Goal: Information Seeking & Learning: Get advice/opinions

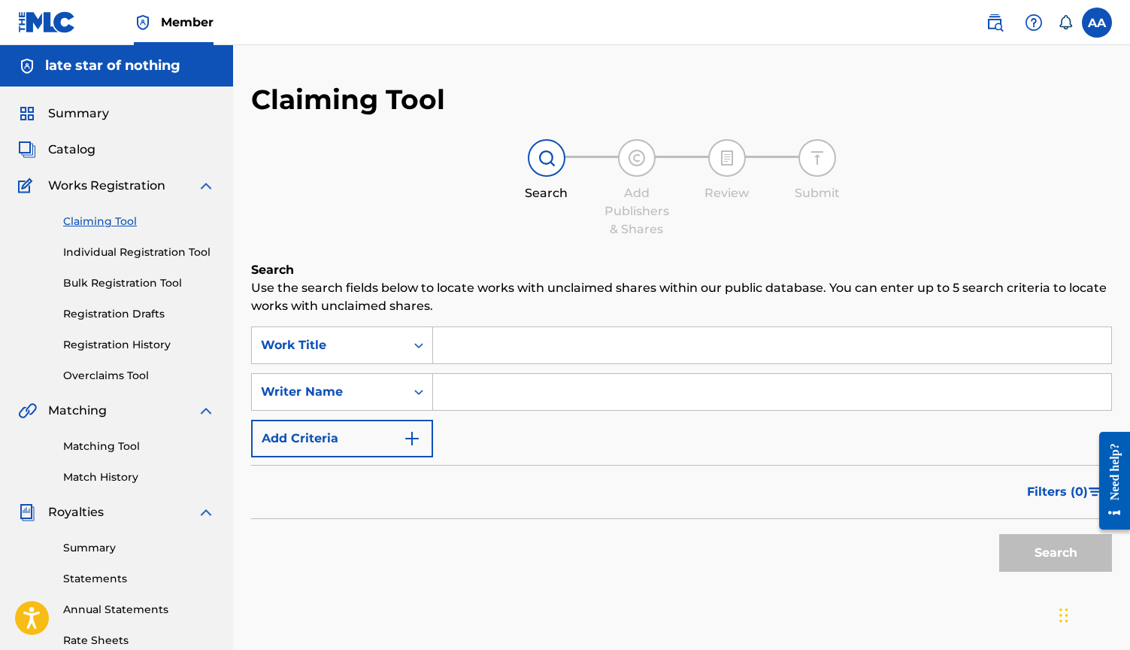
click at [105, 65] on h5 "late star of nothing" at bounding box center [112, 65] width 135 height 17
click at [43, 21] on img at bounding box center [47, 22] width 58 height 22
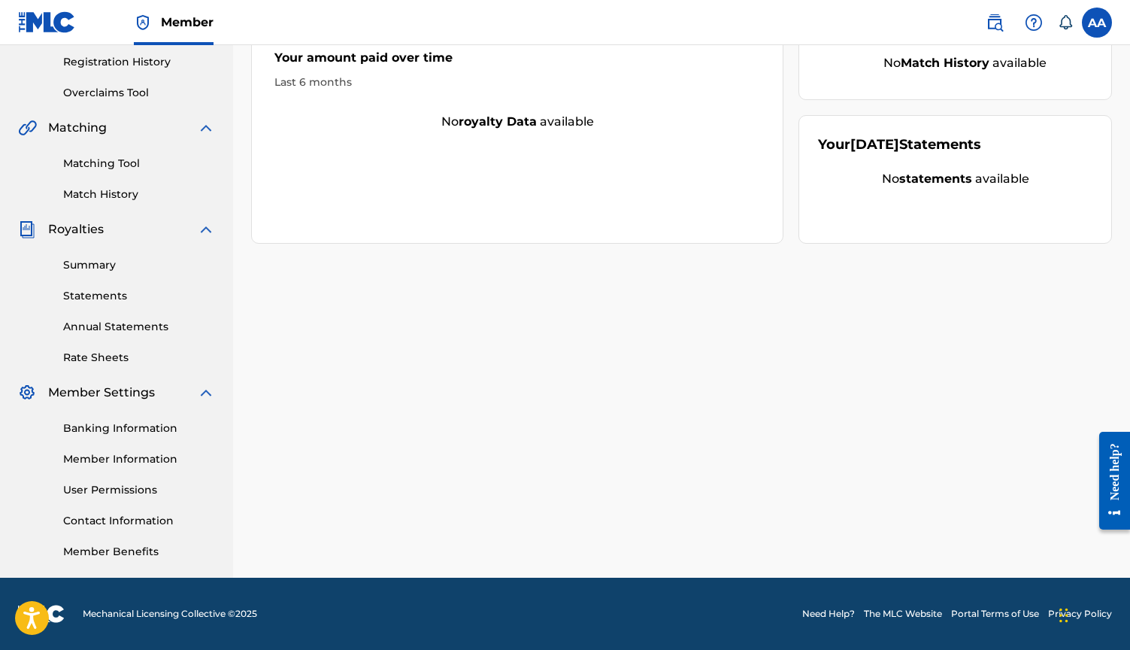
scroll to position [283, 0]
click at [114, 459] on link "Member Information" at bounding box center [139, 459] width 152 height 16
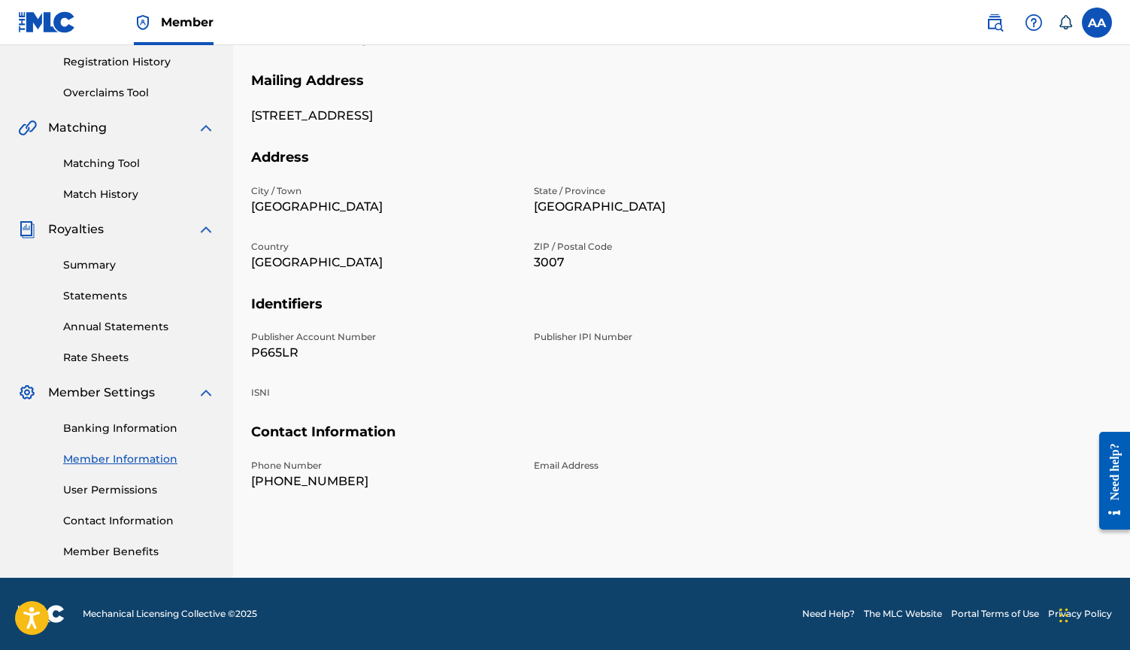
scroll to position [283, 0]
click at [144, 551] on link "Member Benefits" at bounding box center [139, 552] width 152 height 16
click at [120, 496] on link "User Permissions" at bounding box center [139, 490] width 152 height 16
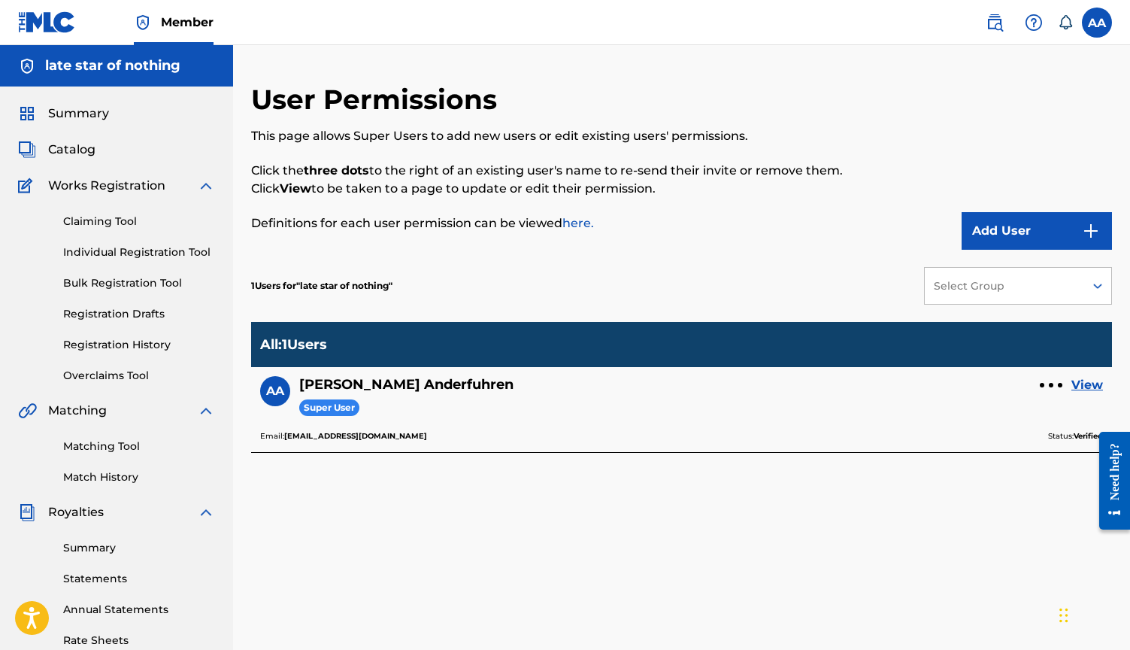
click at [74, 111] on span "Summary" at bounding box center [78, 114] width 61 height 18
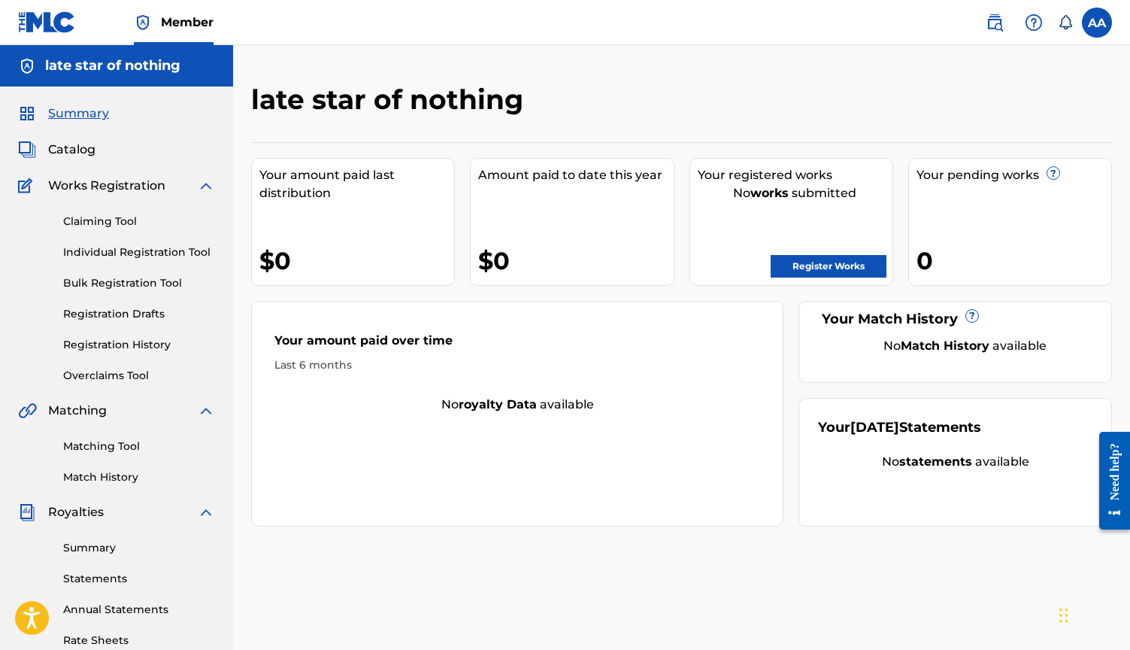
click at [993, 26] on img at bounding box center [995, 23] width 18 height 18
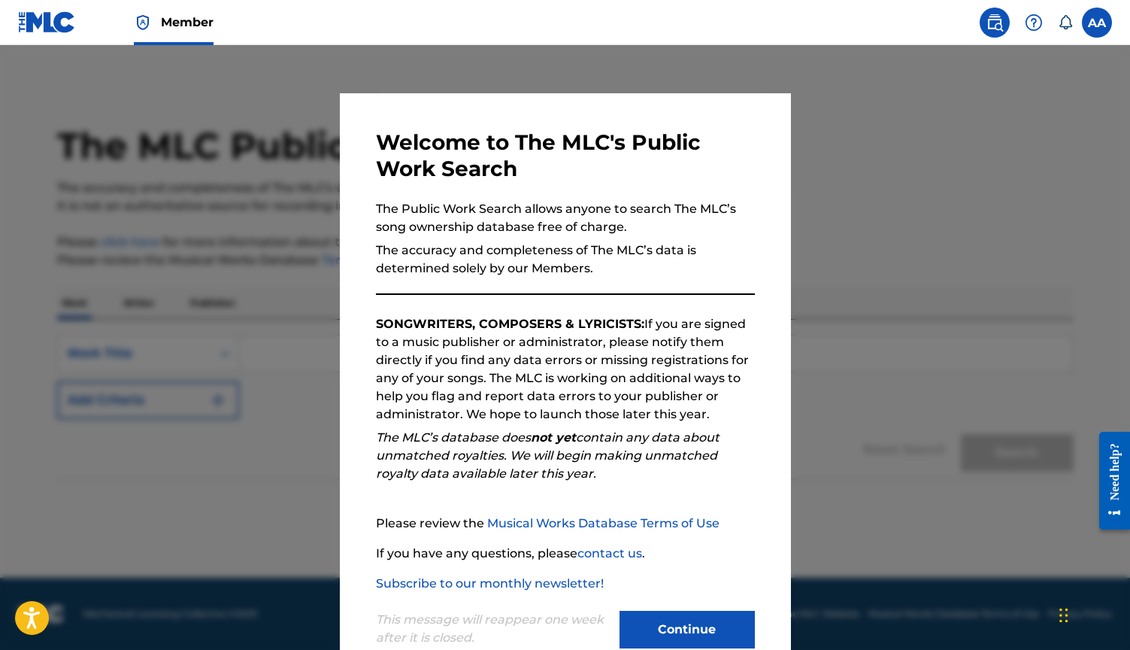
click at [956, 159] on div at bounding box center [565, 370] width 1130 height 650
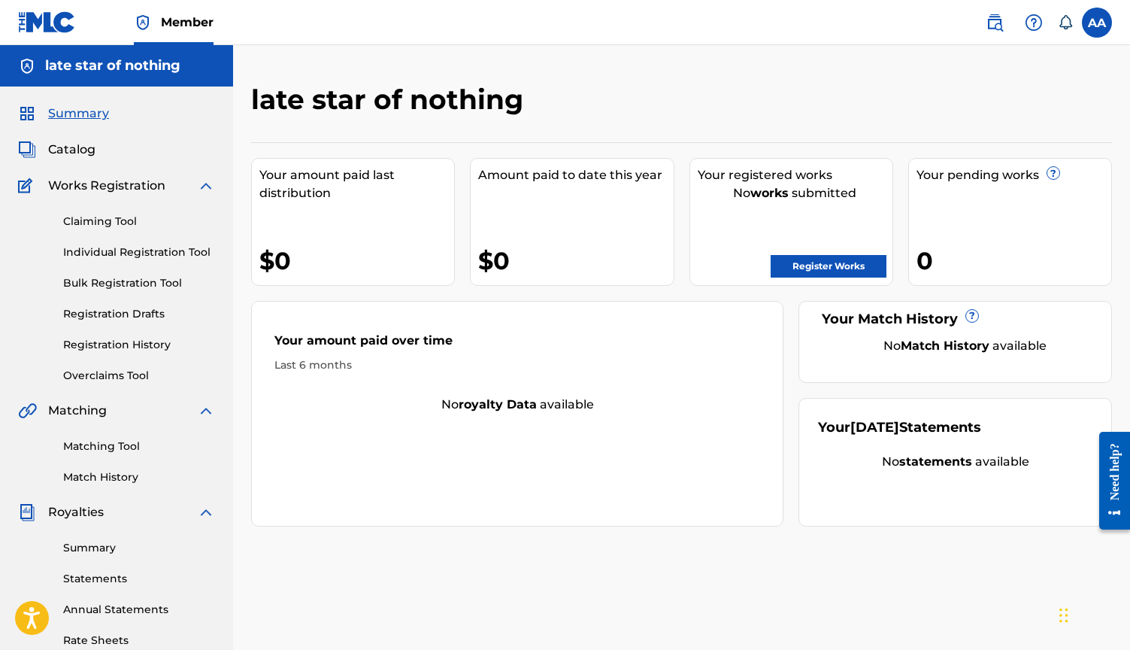
click at [1095, 32] on label at bounding box center [1097, 23] width 30 height 30
click at [1097, 23] on input "AA [PERSON_NAME] [PERSON_NAME][EMAIL_ADDRESS][DOMAIN_NAME] Notification Prefere…" at bounding box center [1097, 23] width 0 height 0
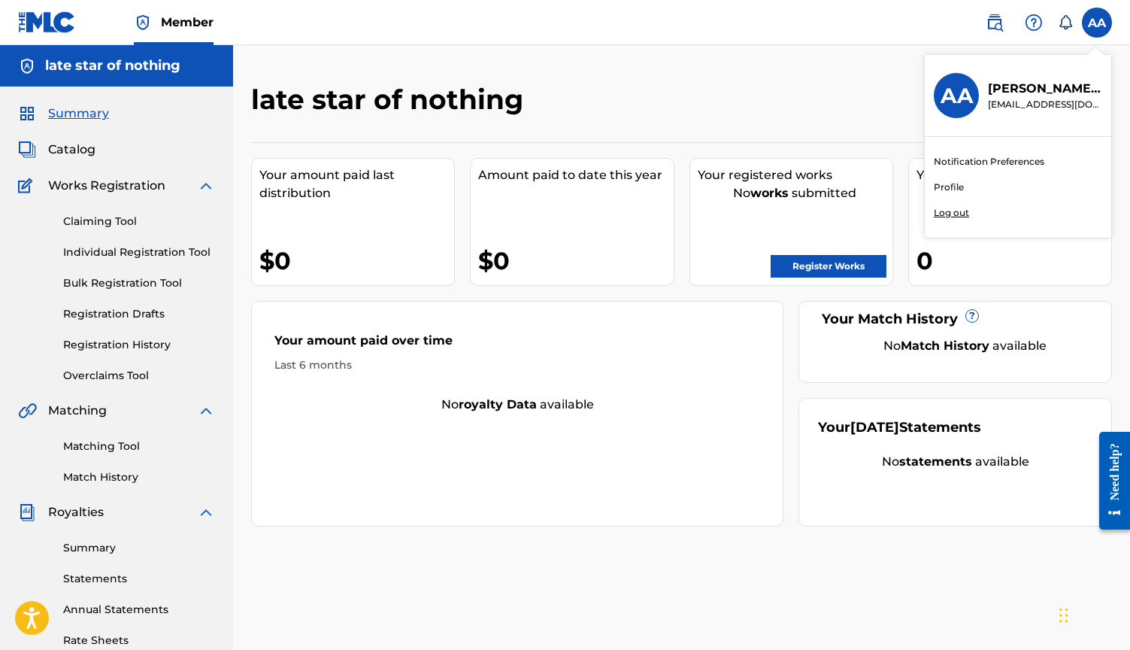
click at [947, 187] on link "Profile" at bounding box center [949, 188] width 30 height 14
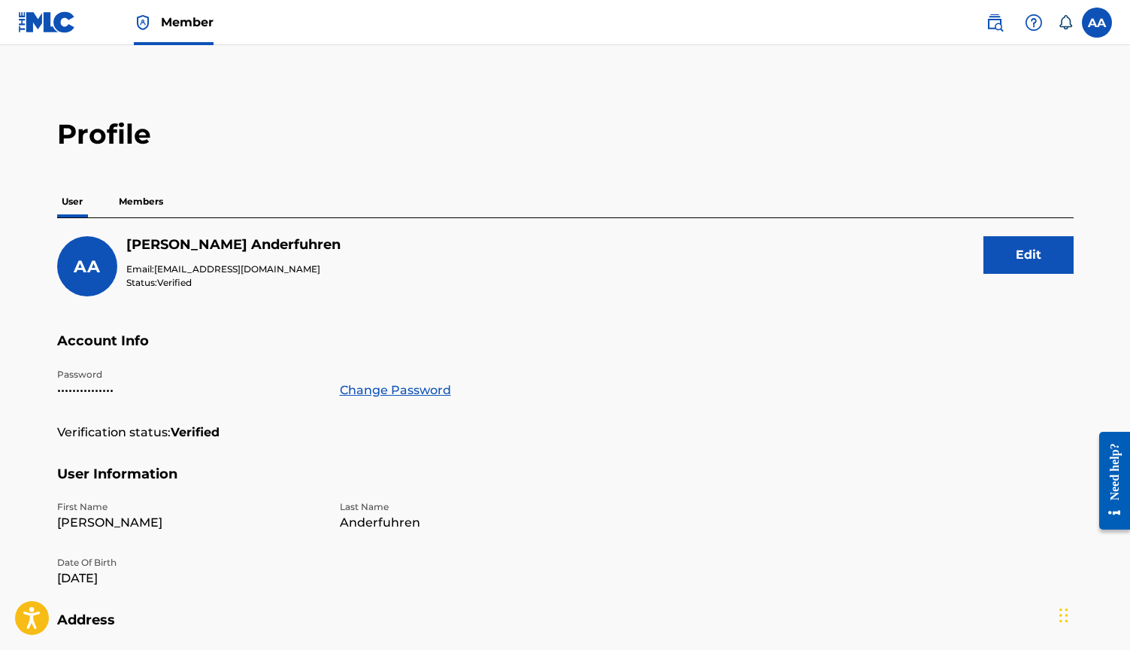
click at [149, 194] on p "Members" at bounding box center [140, 202] width 53 height 32
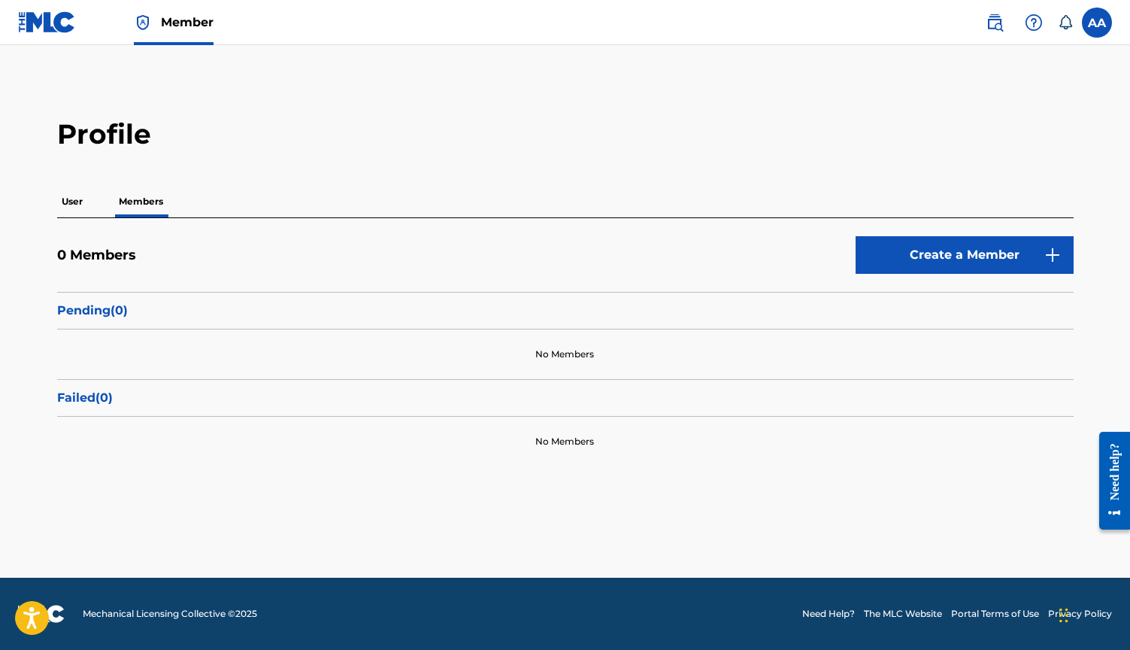
click at [110, 313] on p "Pending ( 0 )" at bounding box center [565, 311] width 1017 height 18
click at [60, 26] on img at bounding box center [47, 22] width 58 height 22
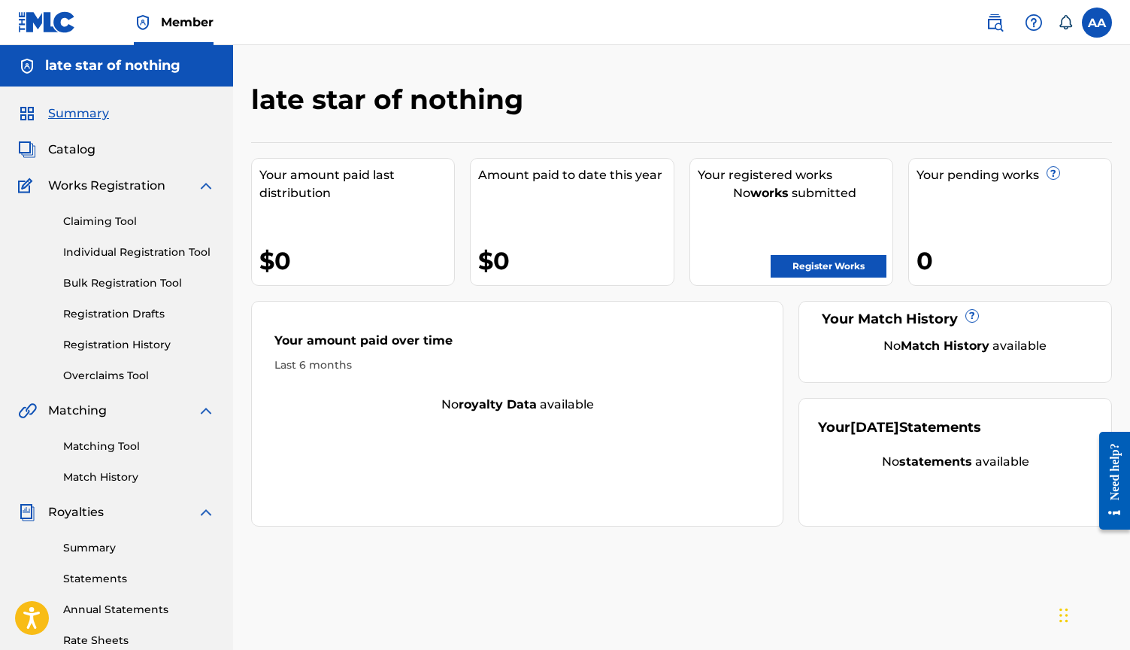
click at [1091, 24] on label at bounding box center [1097, 23] width 30 height 30
click at [1097, 23] on input "AA [PERSON_NAME] [PERSON_NAME][EMAIL_ADDRESS][DOMAIN_NAME] Notification Prefere…" at bounding box center [1097, 23] width 0 height 0
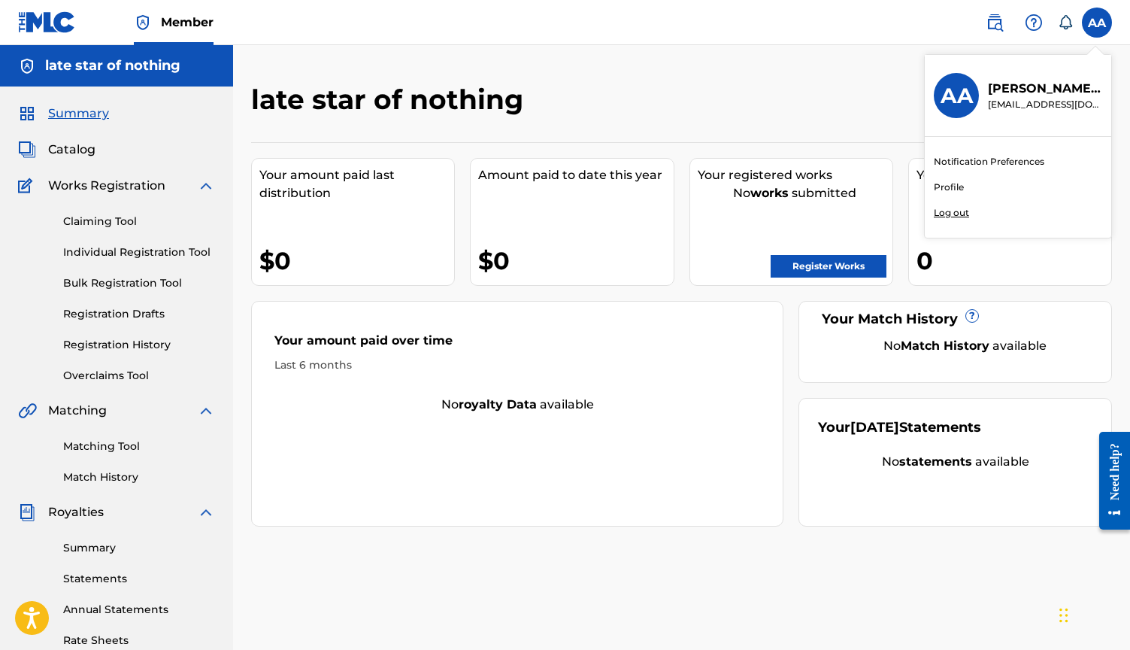
click at [997, 22] on img at bounding box center [995, 23] width 18 height 18
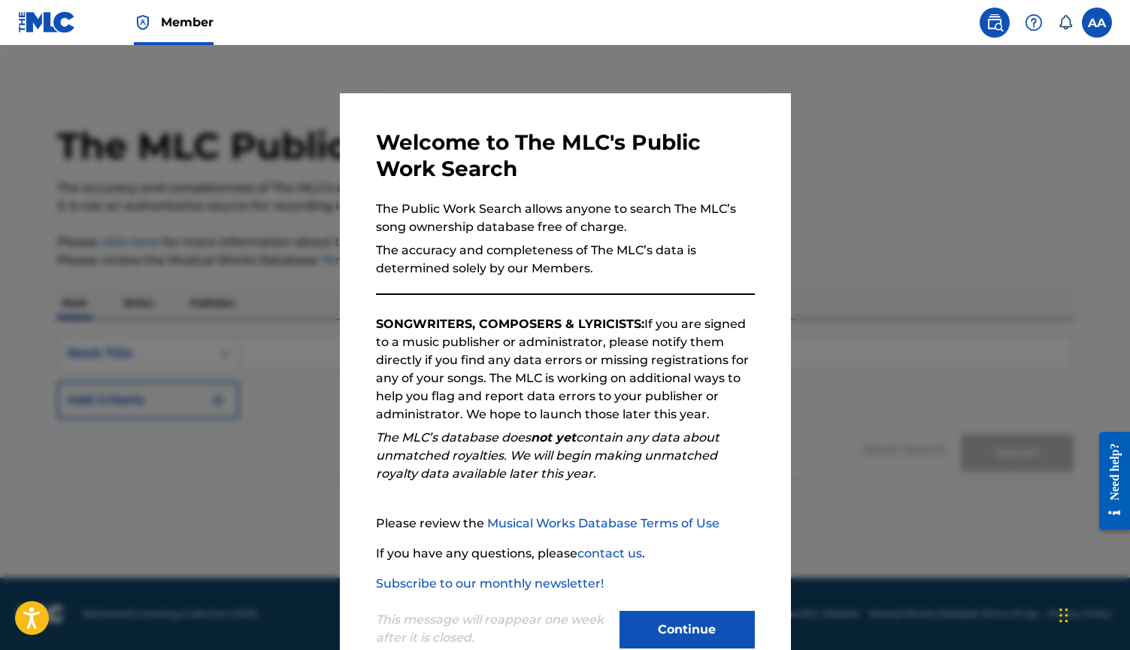
click at [953, 126] on div at bounding box center [565, 370] width 1130 height 650
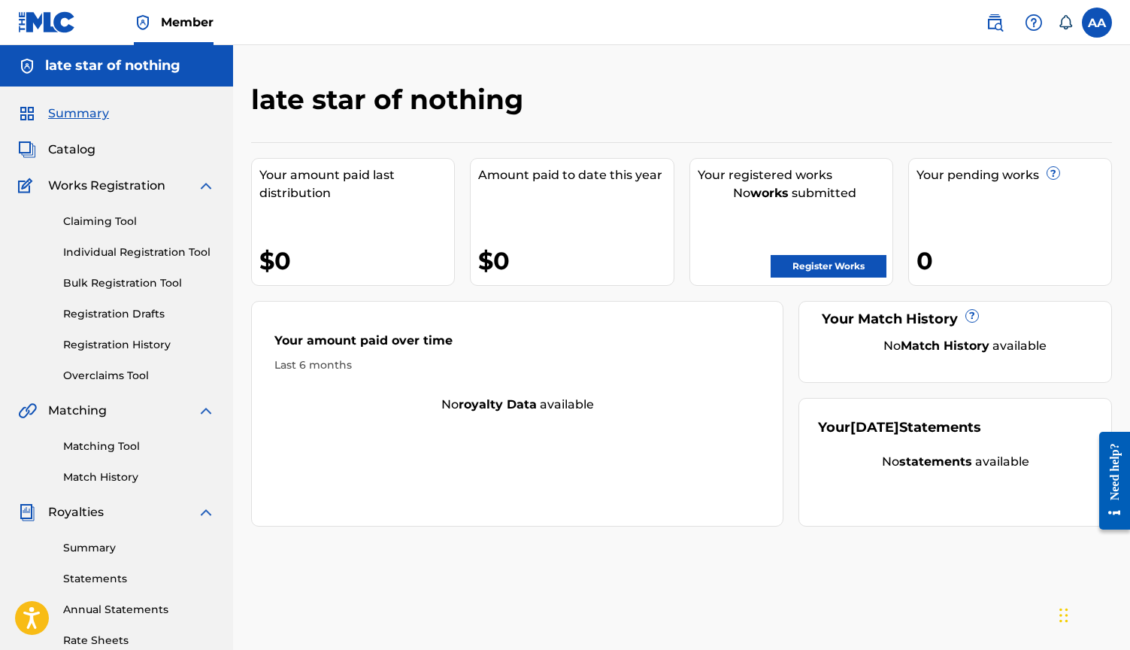
click at [76, 150] on span "Catalog" at bounding box center [71, 150] width 47 height 18
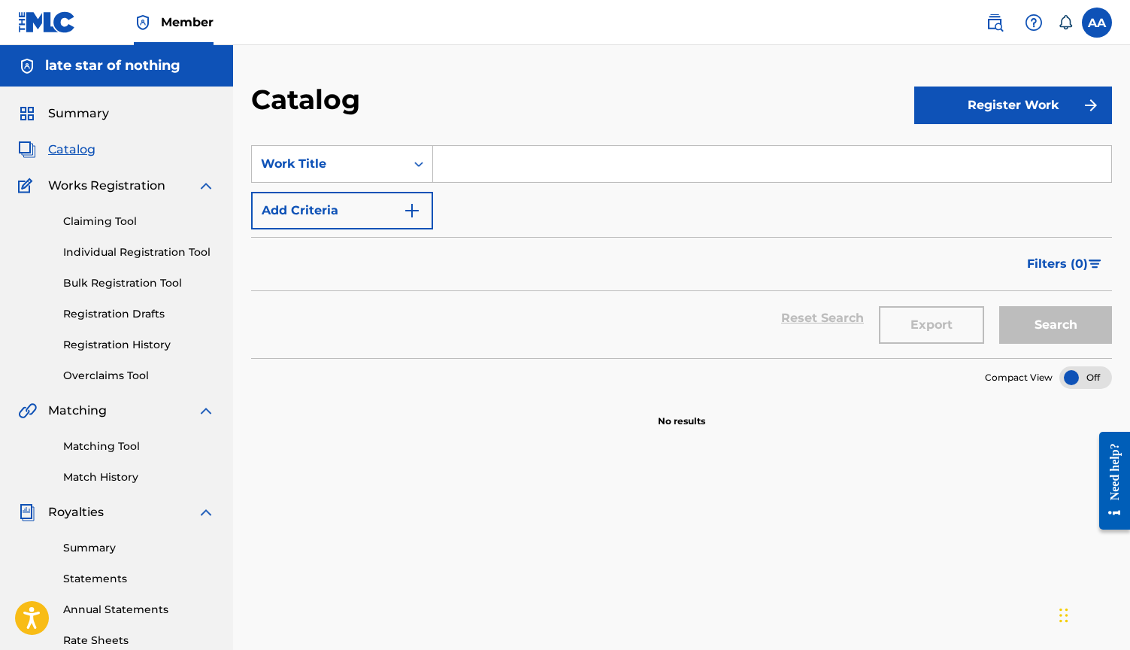
click at [92, 186] on span "Works Registration" at bounding box center [106, 186] width 117 height 18
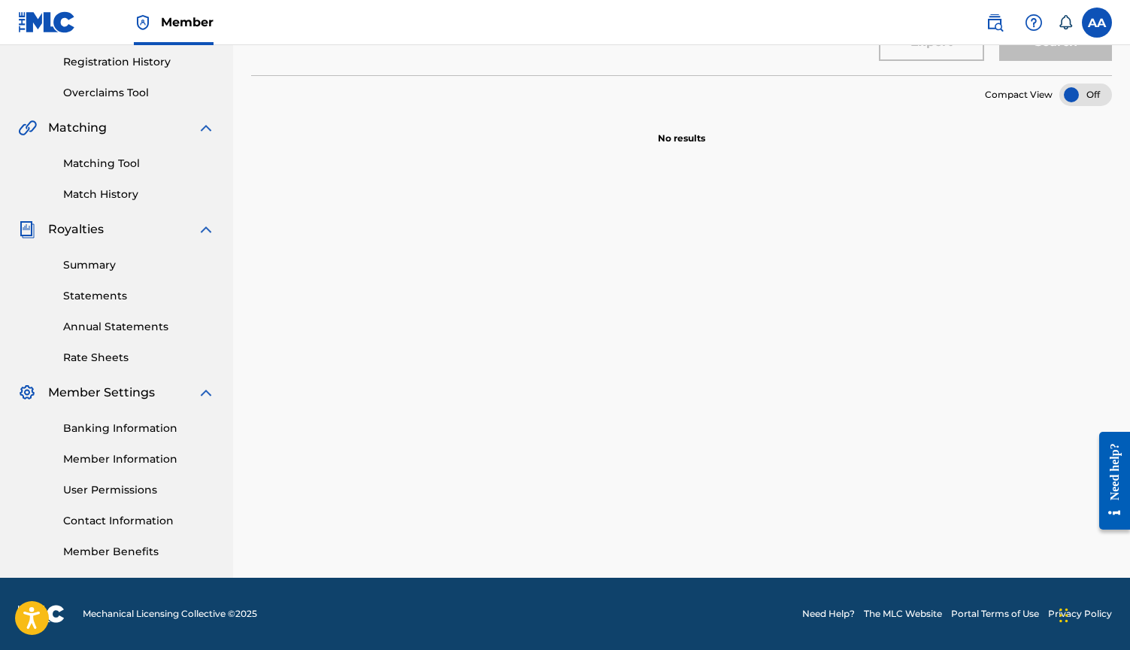
scroll to position [283, 0]
click at [132, 427] on link "Banking Information" at bounding box center [139, 428] width 152 height 16
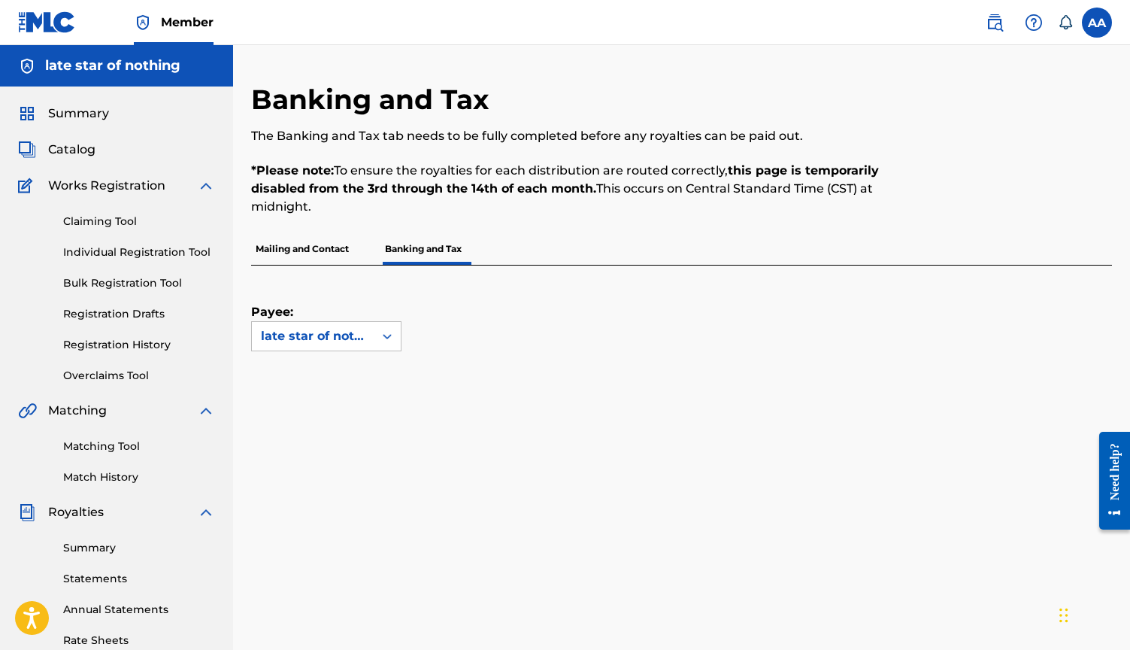
scroll to position [130, 0]
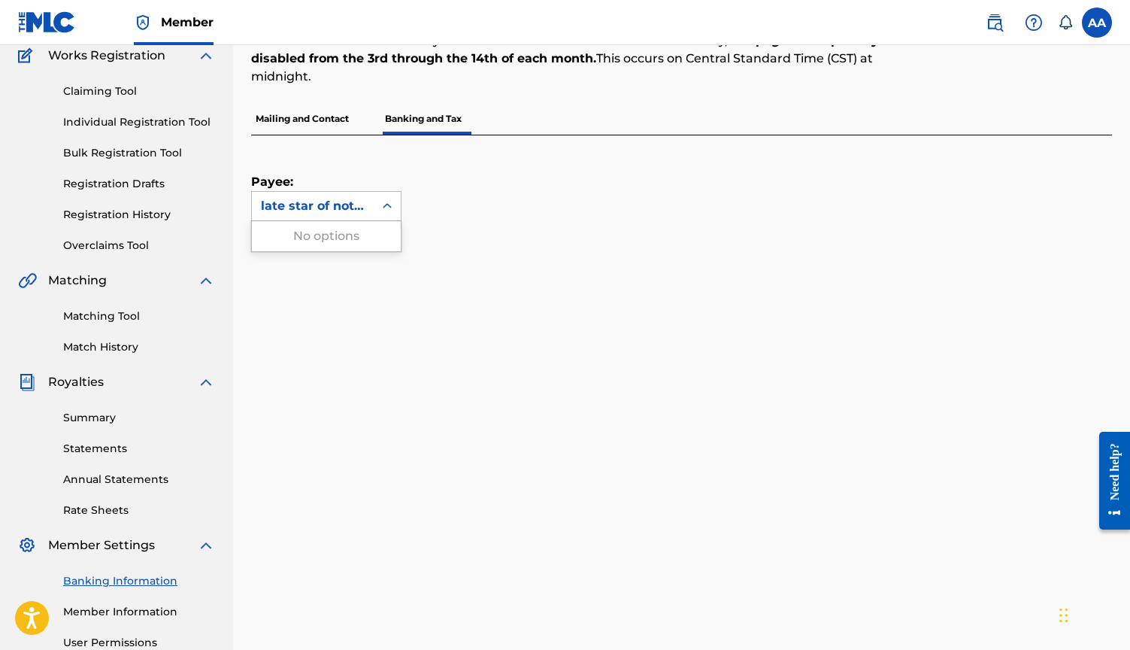
click at [359, 194] on div "late star of nothing" at bounding box center [313, 206] width 122 height 29
click at [402, 178] on div "Payee: Use Up and Down to choose options, press Enter to select the currently f…" at bounding box center [663, 178] width 825 height 86
click at [329, 117] on p "Mailing and Contact" at bounding box center [302, 119] width 102 height 32
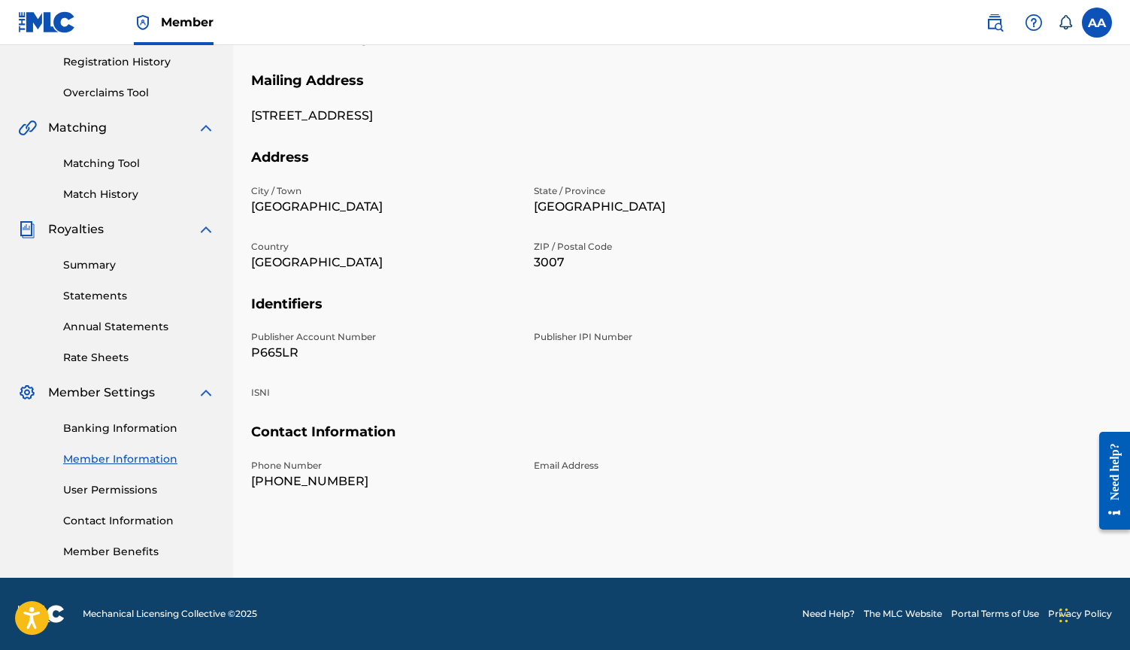
scroll to position [283, 0]
click at [99, 491] on link "User Permissions" at bounding box center [139, 490] width 152 height 16
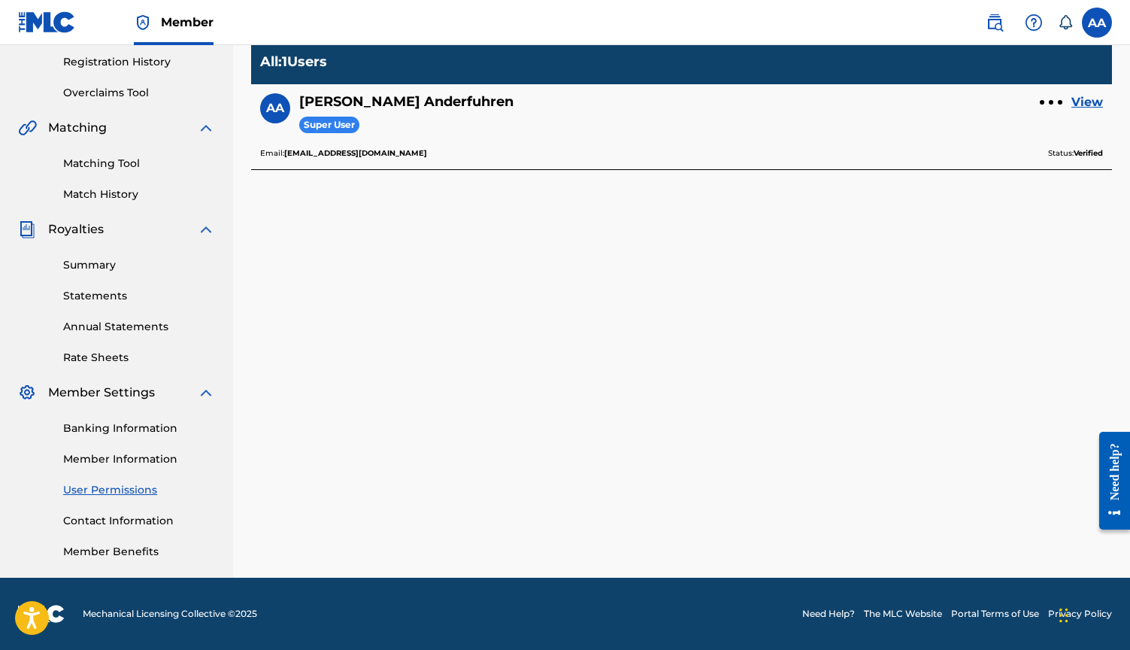
scroll to position [283, 0]
click at [128, 515] on link "Contact Information" at bounding box center [139, 521] width 152 height 16
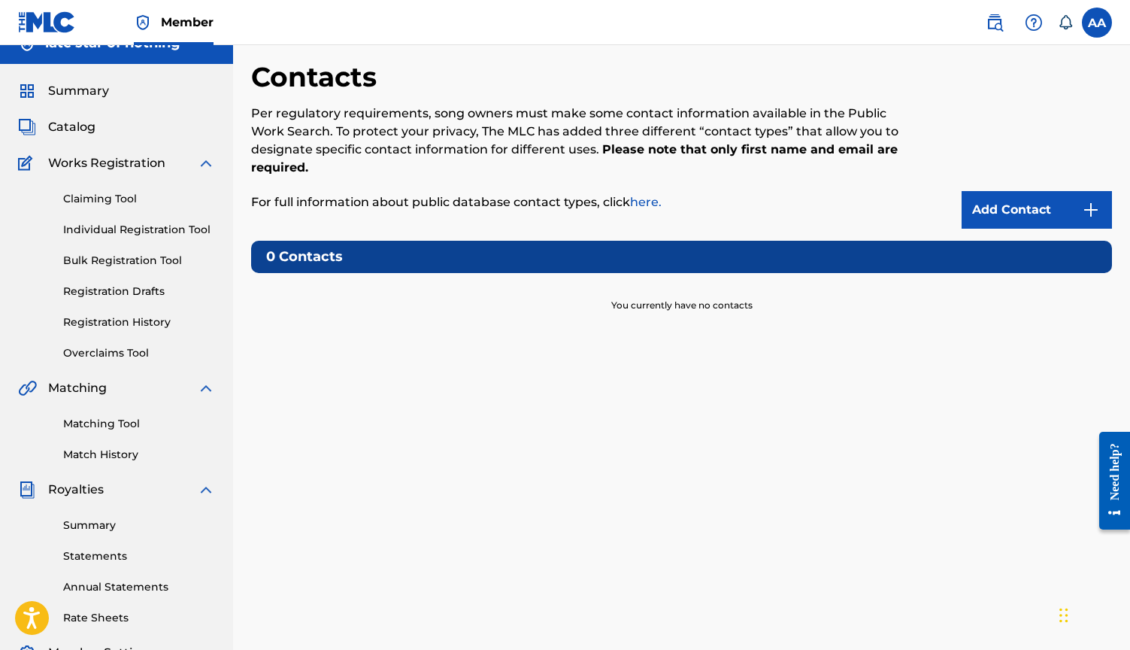
scroll to position [22, 0]
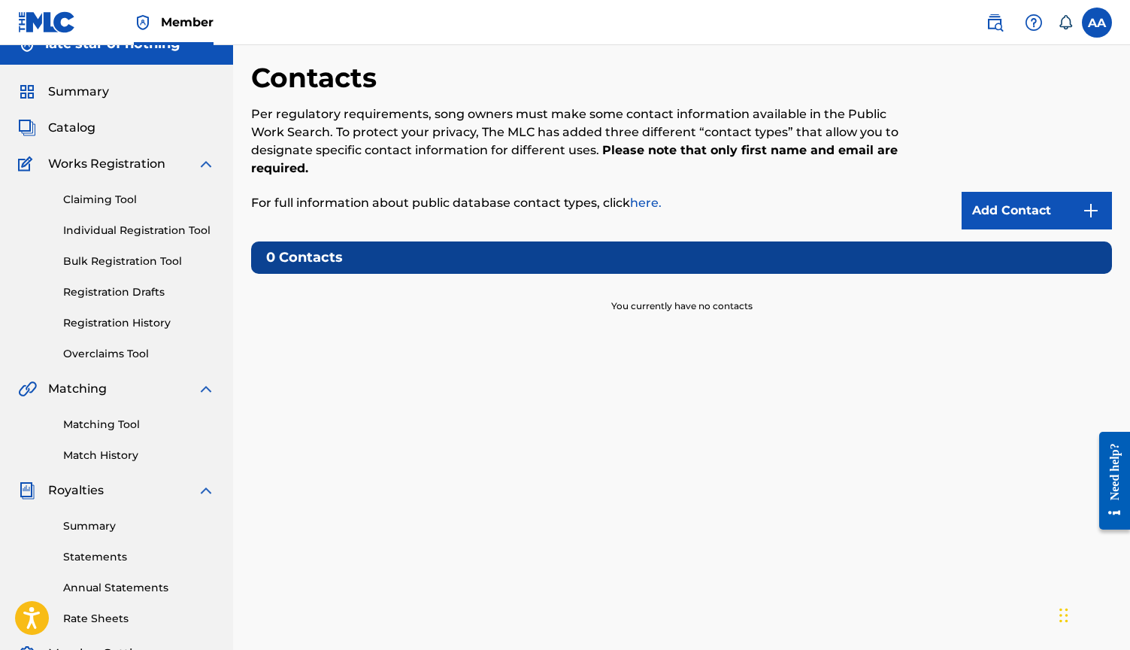
drag, startPoint x: 390, startPoint y: 103, endPoint x: 410, endPoint y: 170, distance: 70.0
click at [410, 170] on div "Contacts Per regulatory requirements, song owners must make some contact inform…" at bounding box center [582, 145] width 663 height 168
click at [410, 170] on p "Per regulatory requirements, song owners must make some contact information ava…" at bounding box center [582, 141] width 663 height 72
drag, startPoint x: 465, startPoint y: 165, endPoint x: 463, endPoint y: 108, distance: 57.2
click at [463, 108] on p "Per regulatory requirements, song owners must make some contact information ava…" at bounding box center [582, 141] width 663 height 72
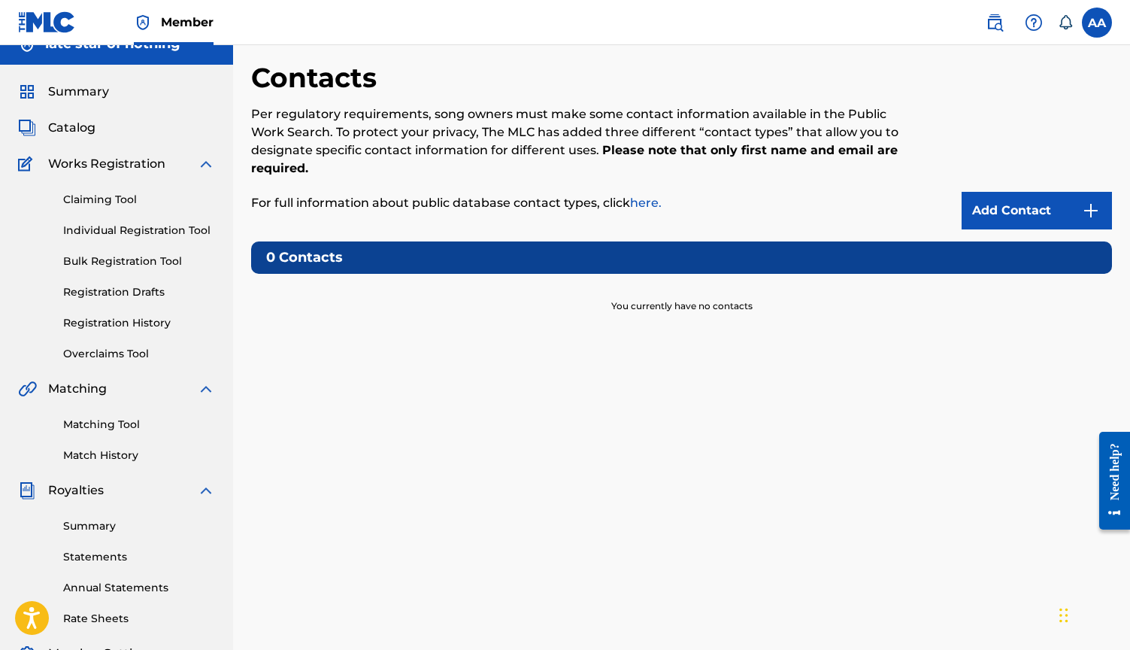
click at [393, 119] on p "Per regulatory requirements, song owners must make some contact information ava…" at bounding box center [582, 141] width 663 height 72
drag, startPoint x: 340, startPoint y: 113, endPoint x: 381, endPoint y: 165, distance: 67.0
click at [381, 165] on p "Per regulatory requirements, song owners must make some contact information ava…" at bounding box center [582, 141] width 663 height 72
click at [584, 166] on p "Per regulatory requirements, song owners must make some contact information ava…" at bounding box center [582, 141] width 663 height 72
drag, startPoint x: 654, startPoint y: 161, endPoint x: 611, endPoint y: 116, distance: 62.8
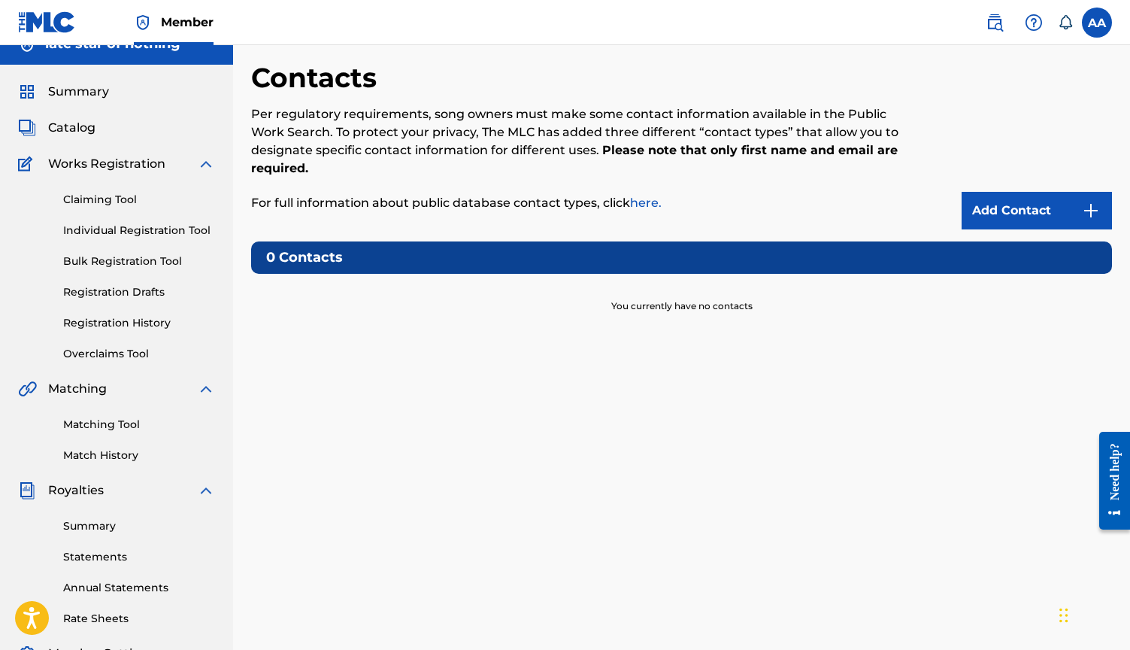
click at [611, 116] on p "Per regulatory requirements, song owners must make some contact information ava…" at bounding box center [582, 141] width 663 height 72
click at [580, 156] on p "Per regulatory requirements, song owners must make some contact information ava…" at bounding box center [582, 141] width 663 height 72
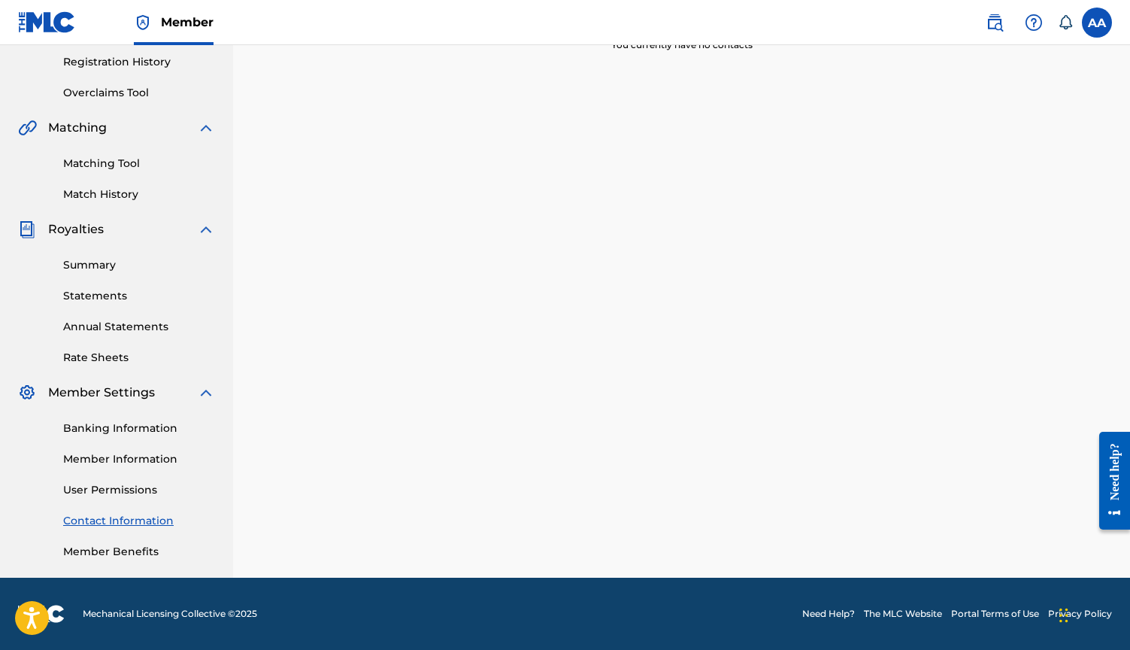
scroll to position [283, 0]
click at [132, 546] on link "Member Benefits" at bounding box center [139, 552] width 152 height 16
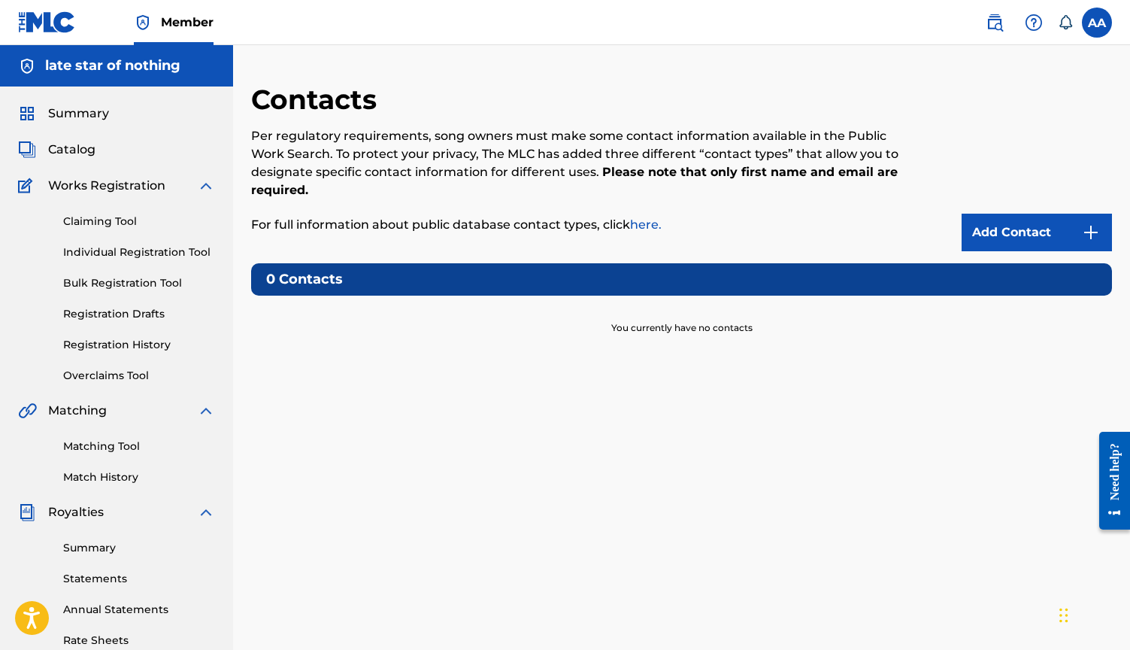
scroll to position [0, 0]
click at [1121, 517] on div "Need help?" at bounding box center [1115, 479] width 20 height 75
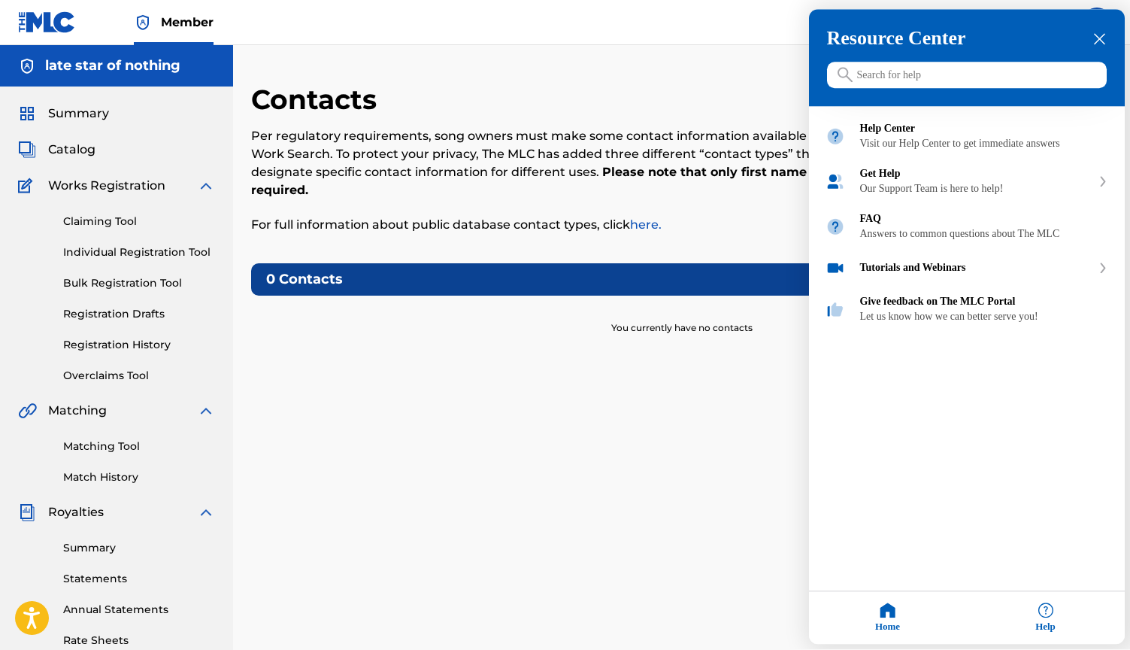
click at [904, 89] on input "Search for help" at bounding box center [967, 75] width 280 height 26
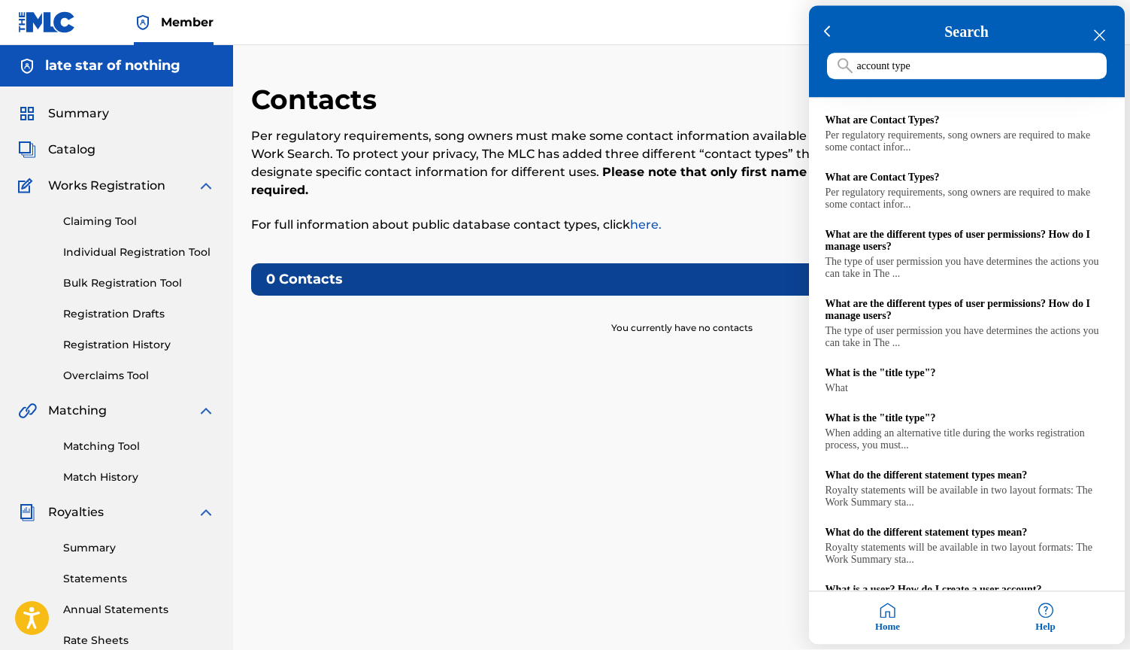
drag, startPoint x: 951, startPoint y: 73, endPoint x: 777, endPoint y: 70, distance: 174.5
click at [777, 0] on main "Need help? Resource Center Help Get the help you need from our knowledge base N…" at bounding box center [565, 0] width 1130 height 0
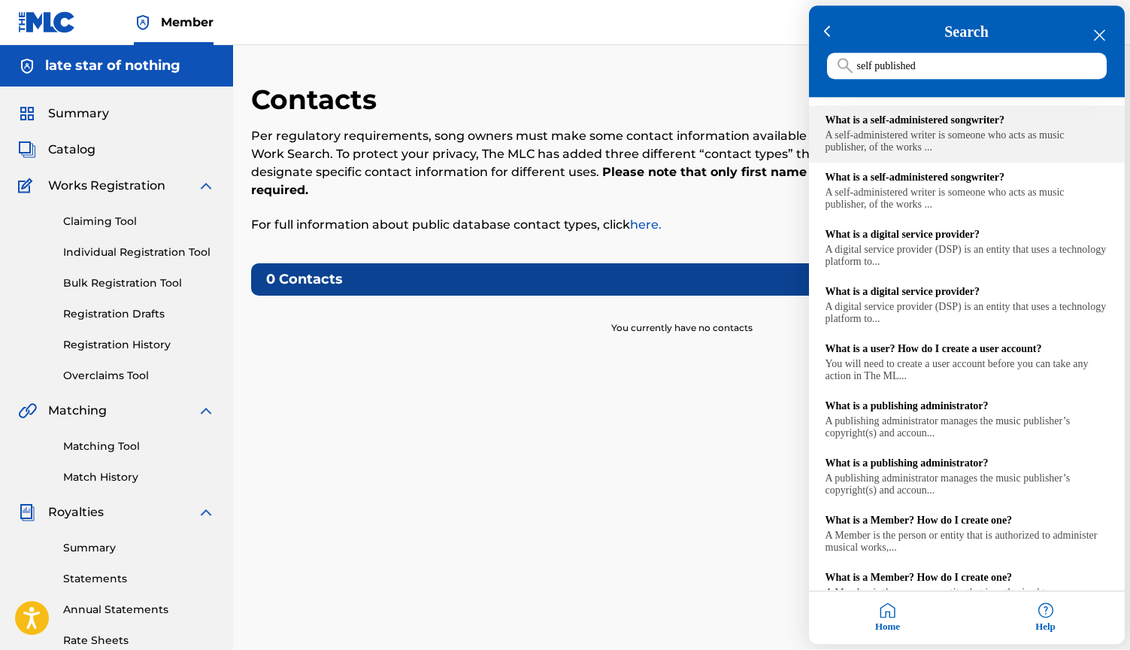
type input "self published"
click at [978, 150] on div "A self-administered writer is someone who acts as music publisher, of the works…" at bounding box center [967, 142] width 283 height 24
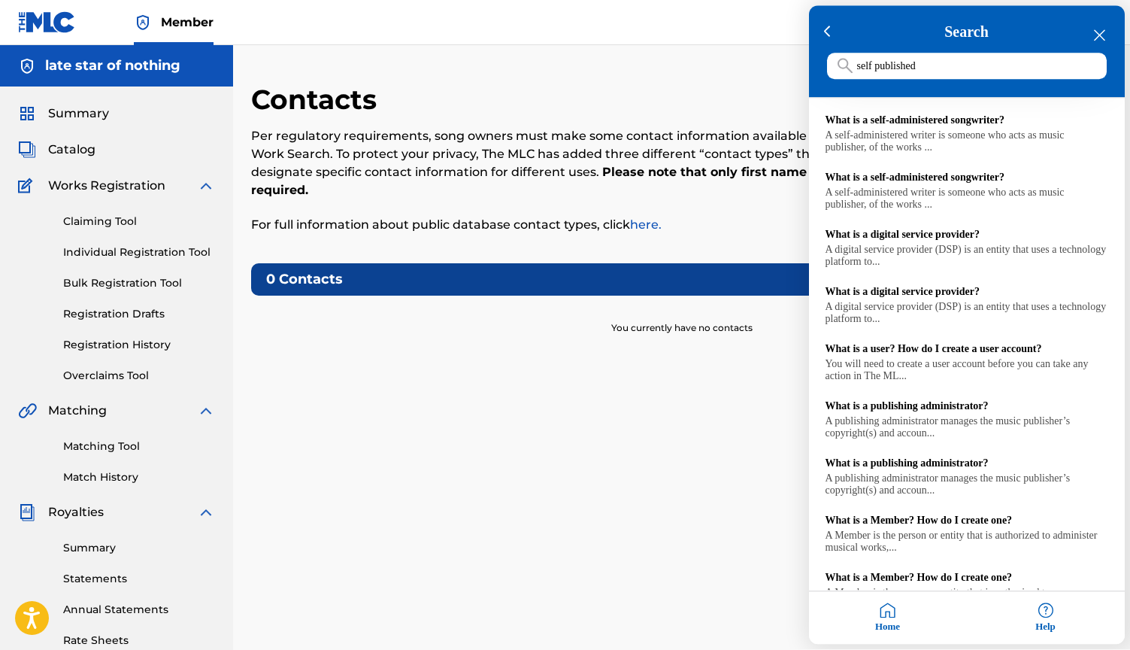
click at [1100, 29] on div "close resource center" at bounding box center [1100, 36] width 14 height 14
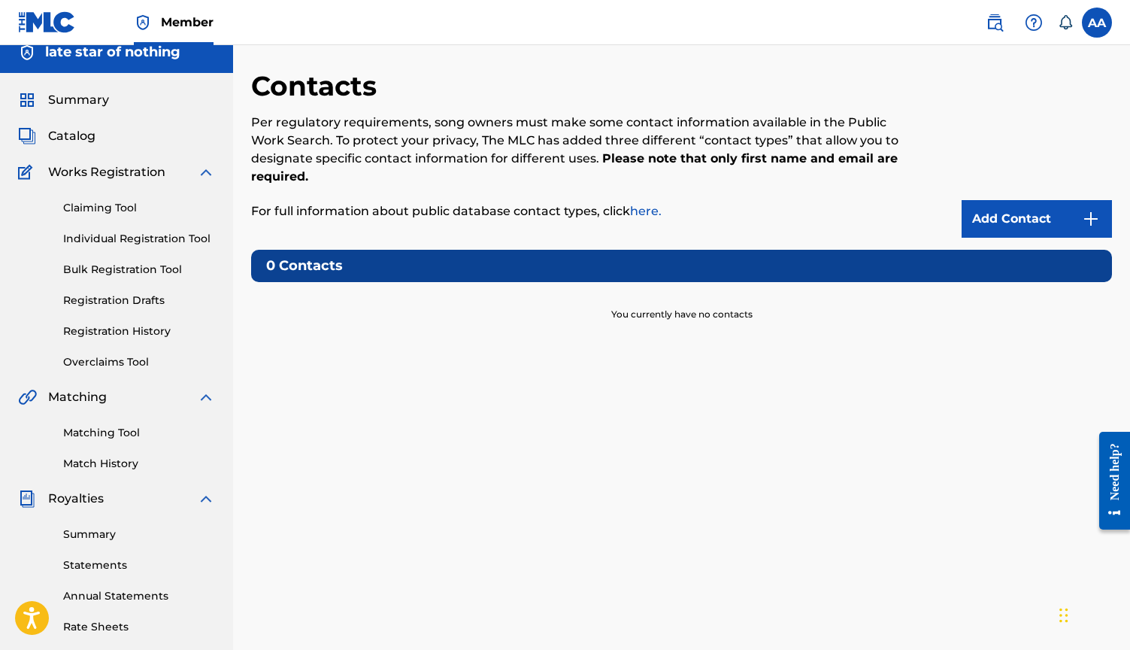
click at [409, 114] on p "Per regulatory requirements, song owners must make some contact information ava…" at bounding box center [582, 150] width 663 height 72
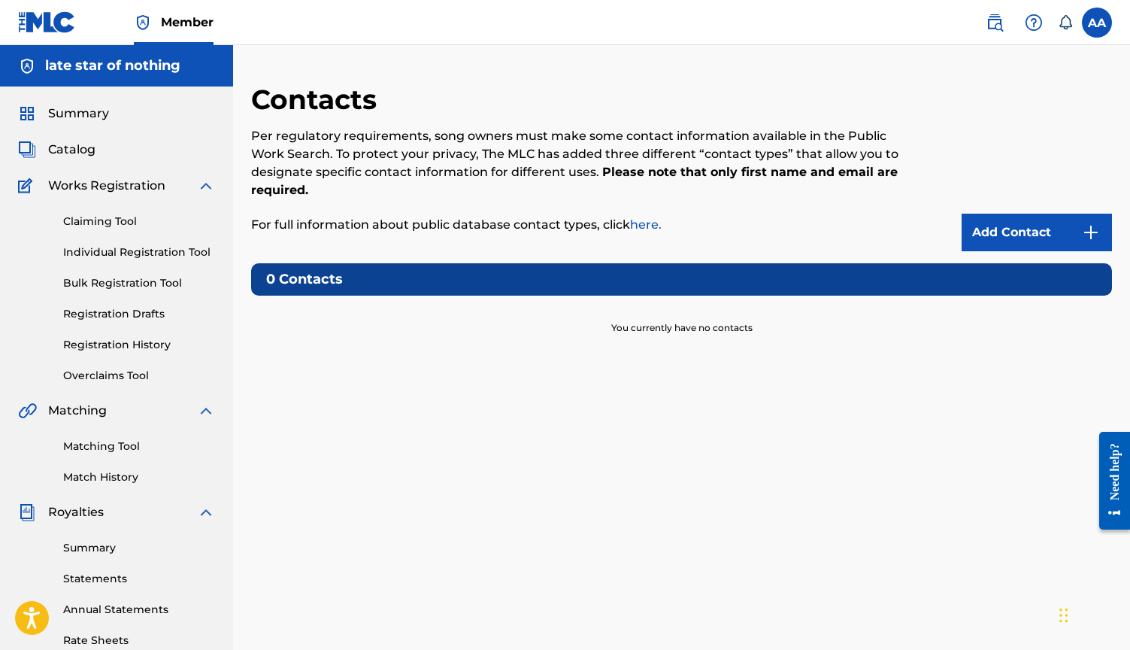
scroll to position [-1, 0]
